Goal: Task Accomplishment & Management: Manage account settings

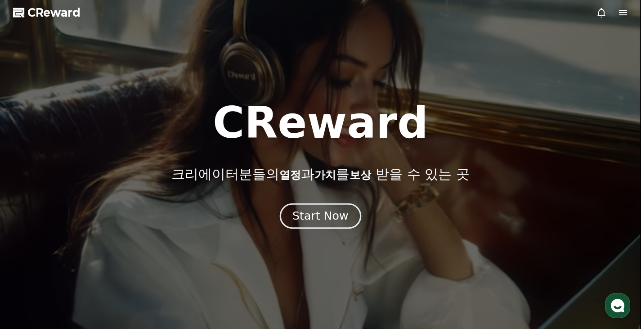
click at [323, 212] on div "Start Now" at bounding box center [320, 215] width 56 height 15
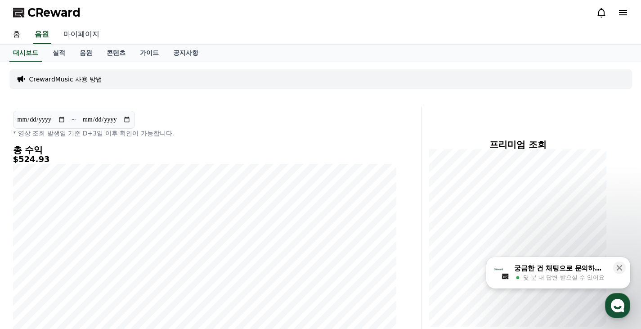
click at [73, 39] on link "마이페이지" at bounding box center [81, 34] width 50 height 19
select select "**********"
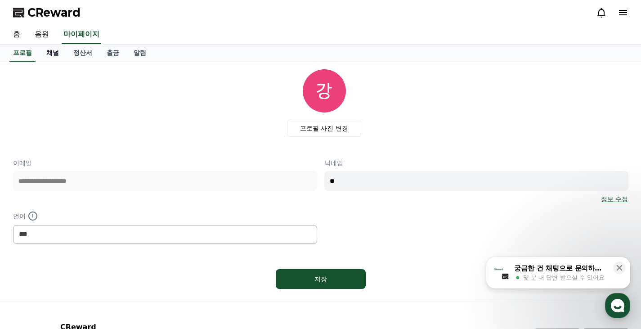
click at [49, 52] on link "채널" at bounding box center [52, 53] width 27 height 17
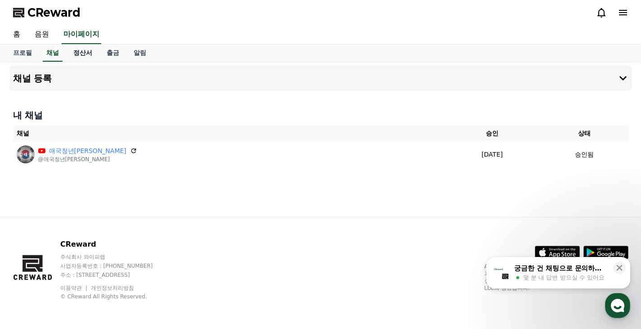
click at [85, 53] on link "정산서" at bounding box center [82, 53] width 33 height 17
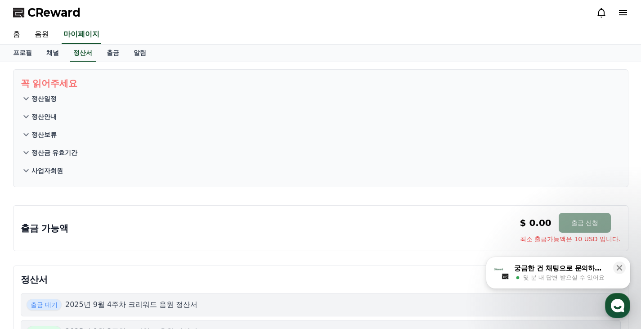
click at [44, 169] on p "사업자회원" at bounding box center [46, 170] width 31 height 9
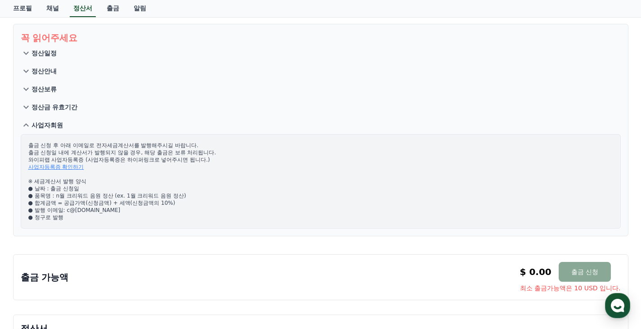
scroll to position [90, 0]
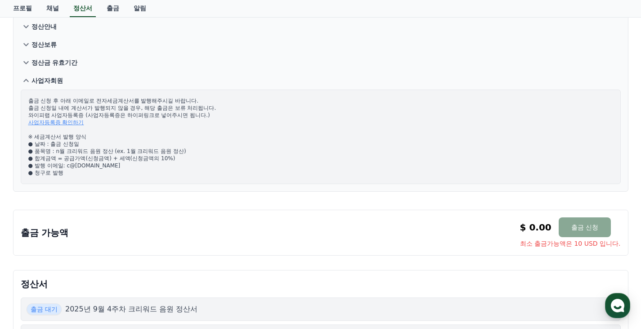
click at [67, 122] on link "사업자등록증 확인하기" at bounding box center [56, 122] width 56 height 6
drag, startPoint x: 112, startPoint y: 151, endPoint x: 57, endPoint y: 149, distance: 55.8
click at [57, 149] on p "출금 신청 후 아래 이메일로 전자세금계산서를 발행해주시길 바랍니다. 출금 신청일 내에 계산서가 발행되지 않을 경우, 해당 출금은 보류 처리됩니…" at bounding box center [320, 136] width 585 height 79
copy p "n월 크리워드 음원 정산"
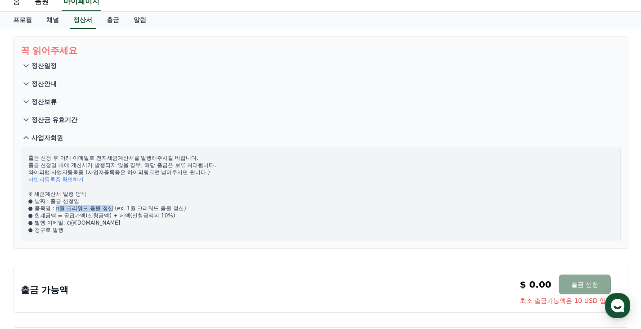
scroll to position [0, 0]
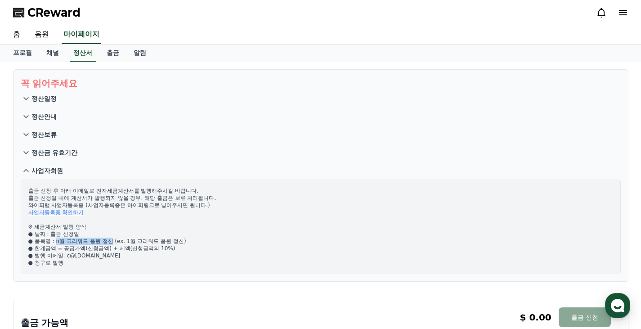
click at [56, 148] on p "정산금 유효기간" at bounding box center [54, 152] width 46 height 9
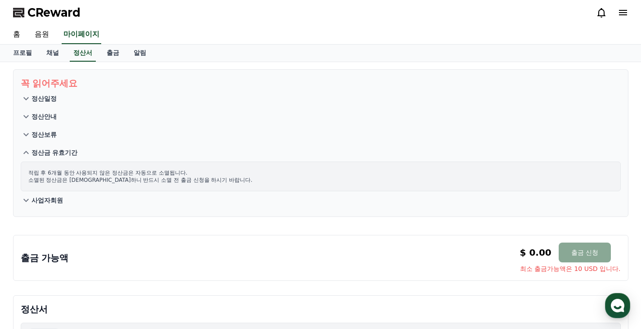
click at [49, 133] on p "정산보류" at bounding box center [43, 134] width 25 height 9
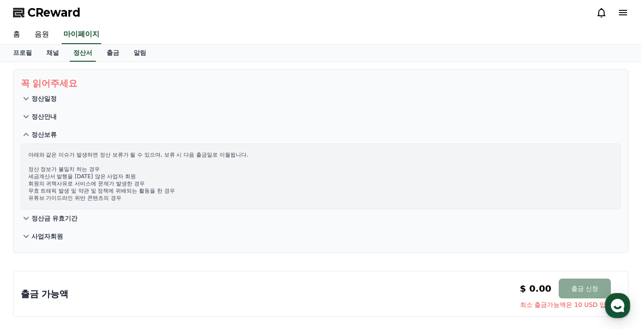
click at [48, 115] on p "정산안내" at bounding box center [43, 116] width 25 height 9
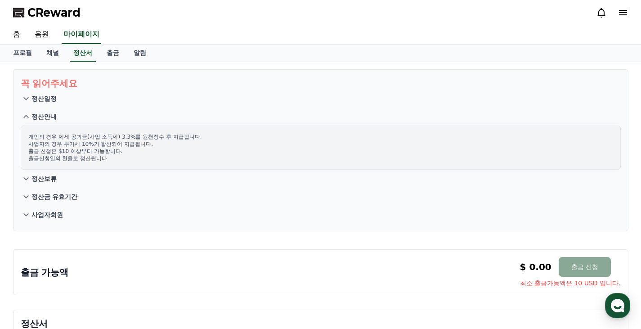
click at [45, 100] on p "정산일정" at bounding box center [43, 98] width 25 height 9
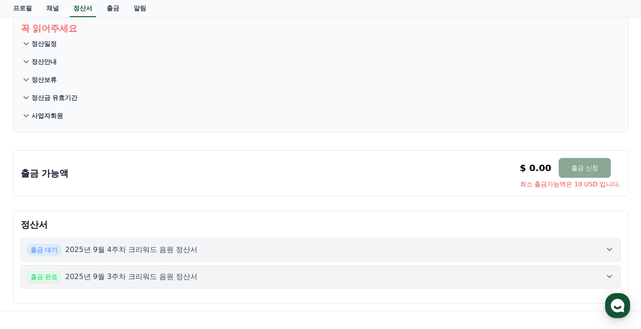
scroll to position [45, 0]
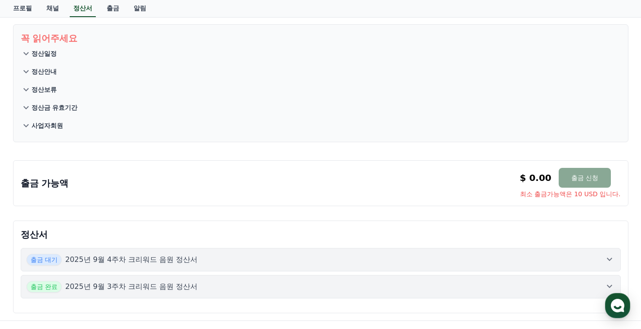
click at [306, 255] on div "출금 대기 2025년 9월 4주차 크리워드 음원 정산서" at bounding box center [321, 260] width 588 height 12
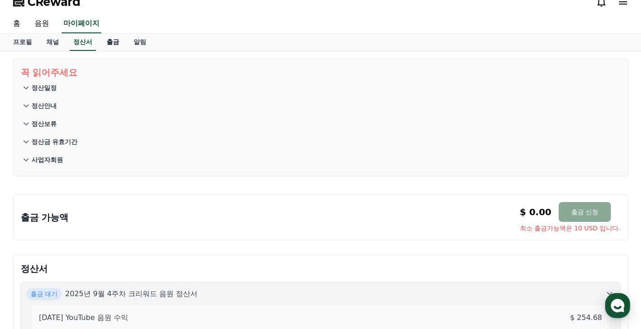
scroll to position [0, 0]
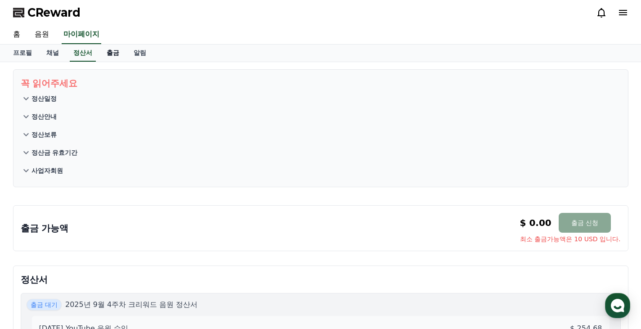
click at [116, 56] on link "출금" at bounding box center [112, 53] width 27 height 17
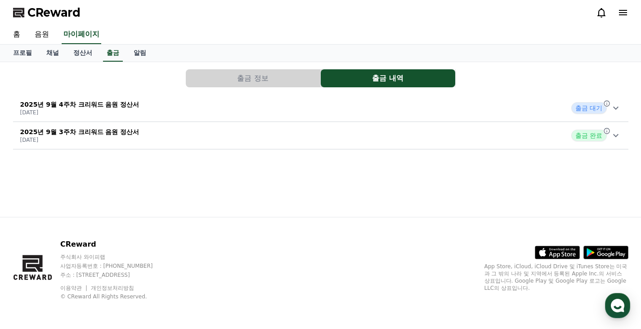
click at [204, 101] on div "2025년 9월 4주차 크리워드 음원 정산서 [DATE] 출금 대기" at bounding box center [320, 107] width 615 height 23
